Goal: Transaction & Acquisition: Obtain resource

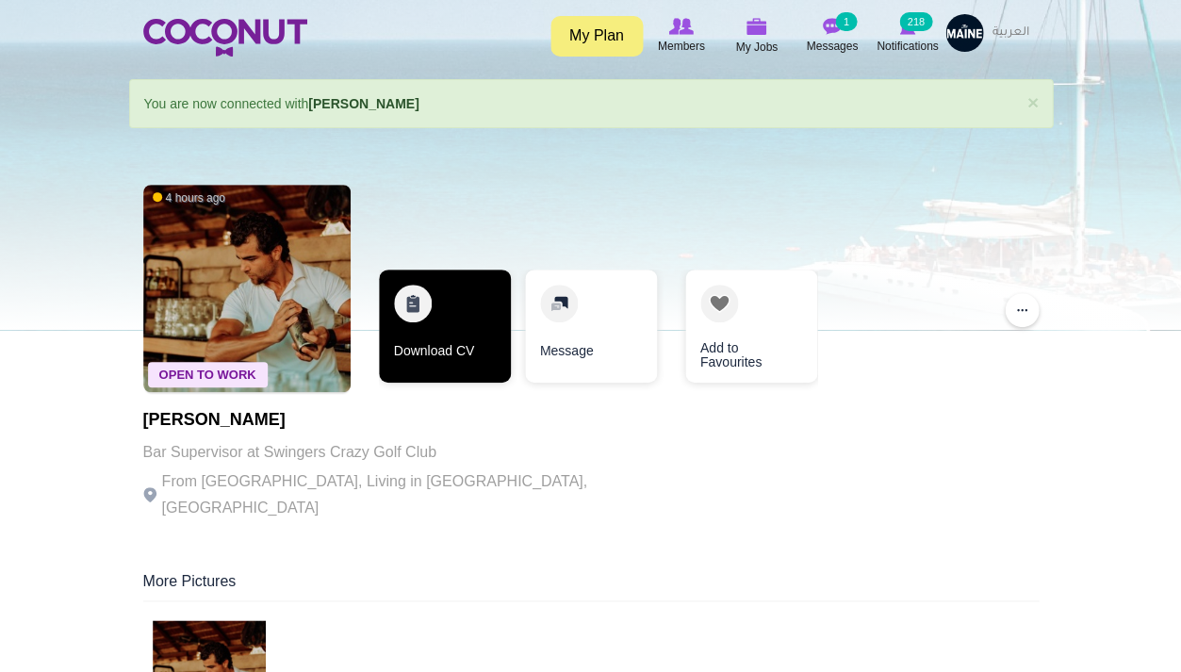
click at [440, 373] on link "Download CV" at bounding box center [445, 326] width 132 height 113
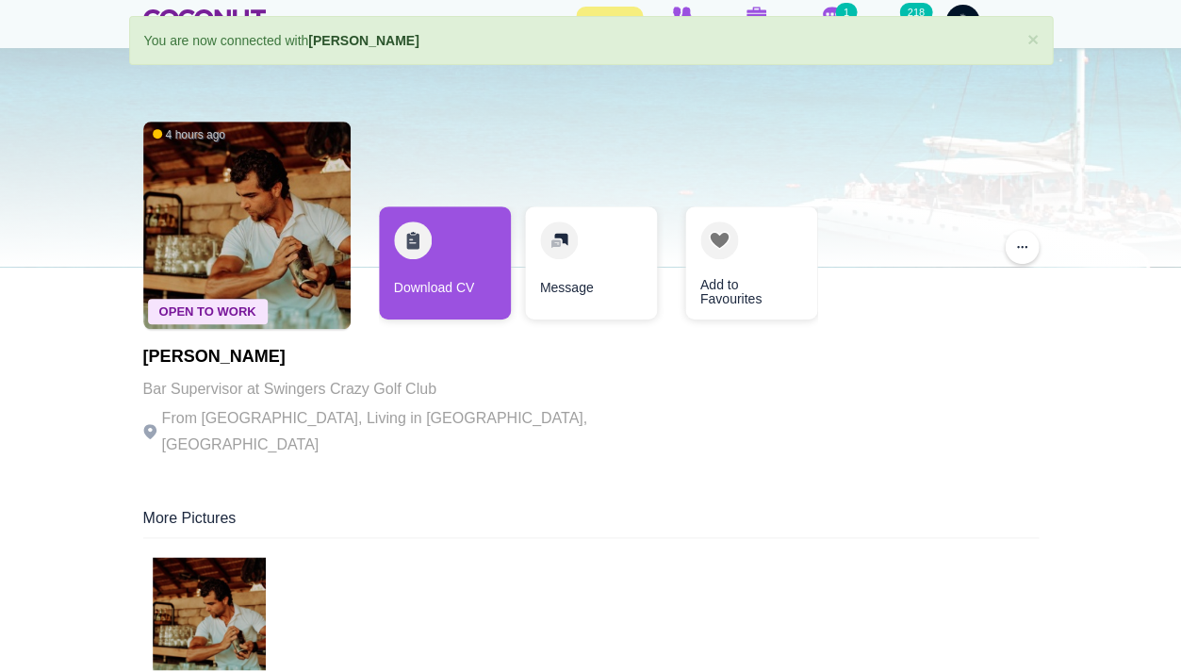
scroll to position [105, 0]
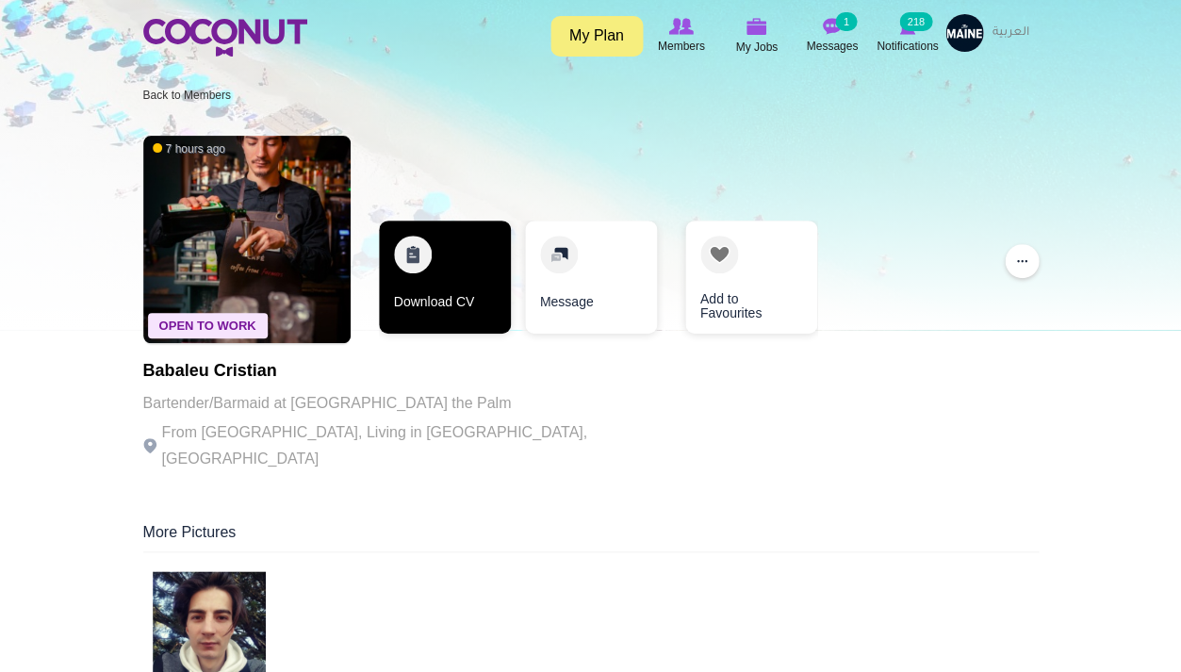
click at [448, 324] on link "Download CV" at bounding box center [445, 277] width 132 height 113
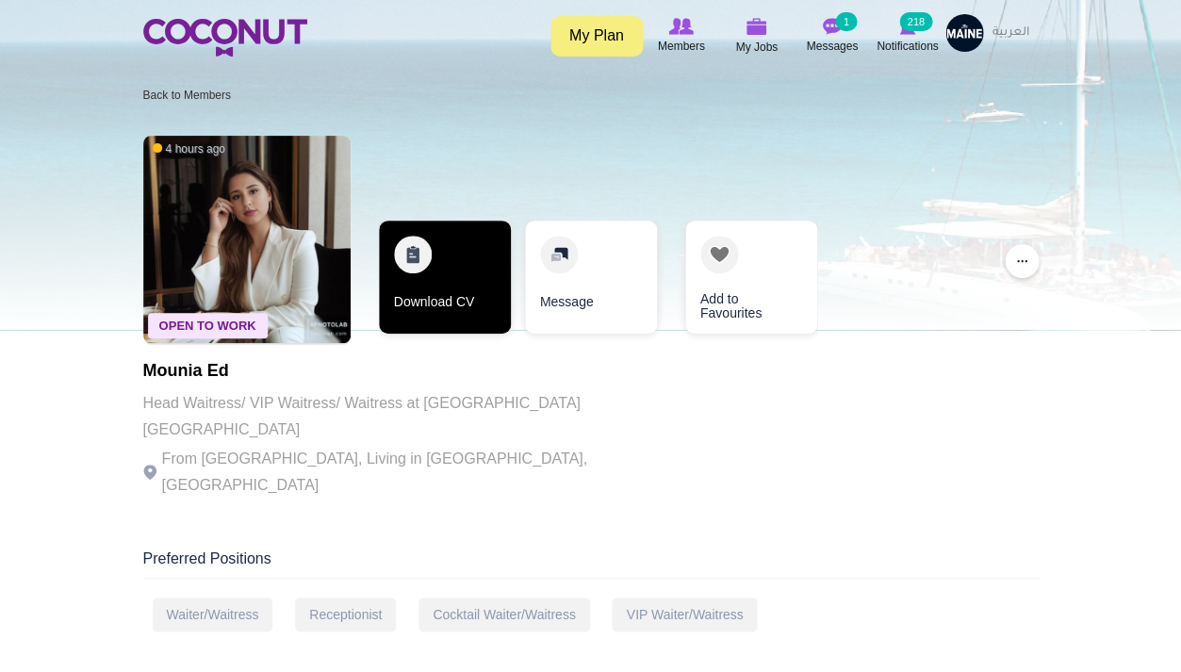
click at [425, 281] on link "Download CV" at bounding box center [445, 277] width 132 height 113
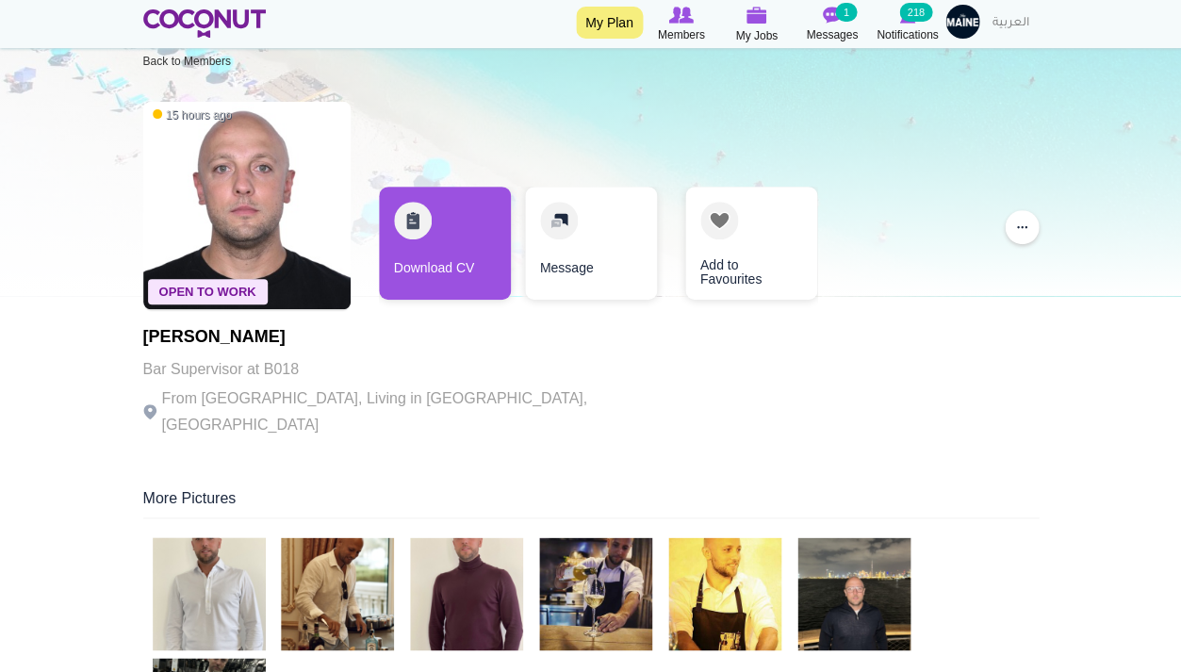
scroll to position [32, 0]
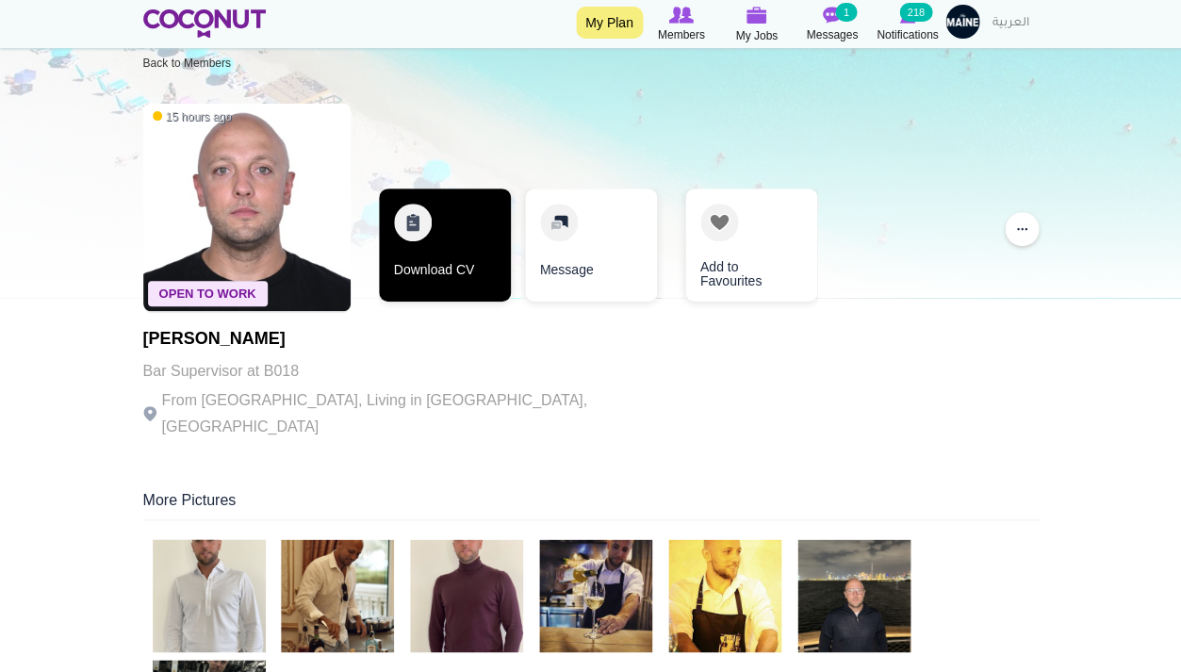
click at [445, 274] on link "Download CV" at bounding box center [445, 245] width 132 height 113
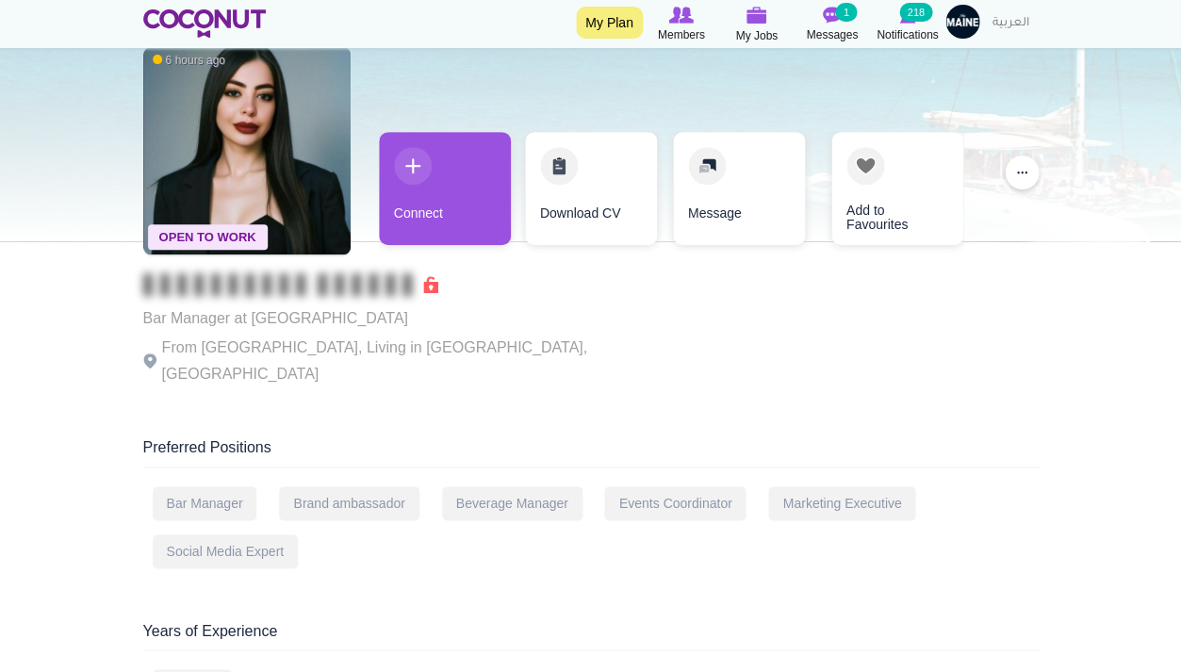
scroll to position [88, 0]
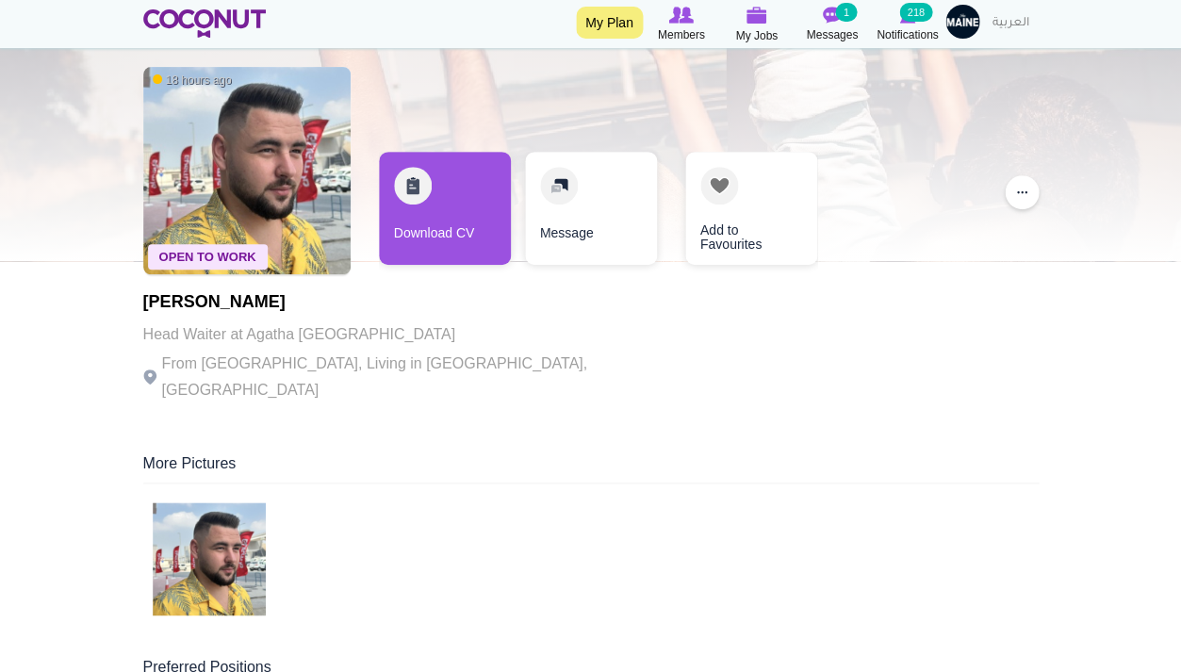
scroll to position [18, 0]
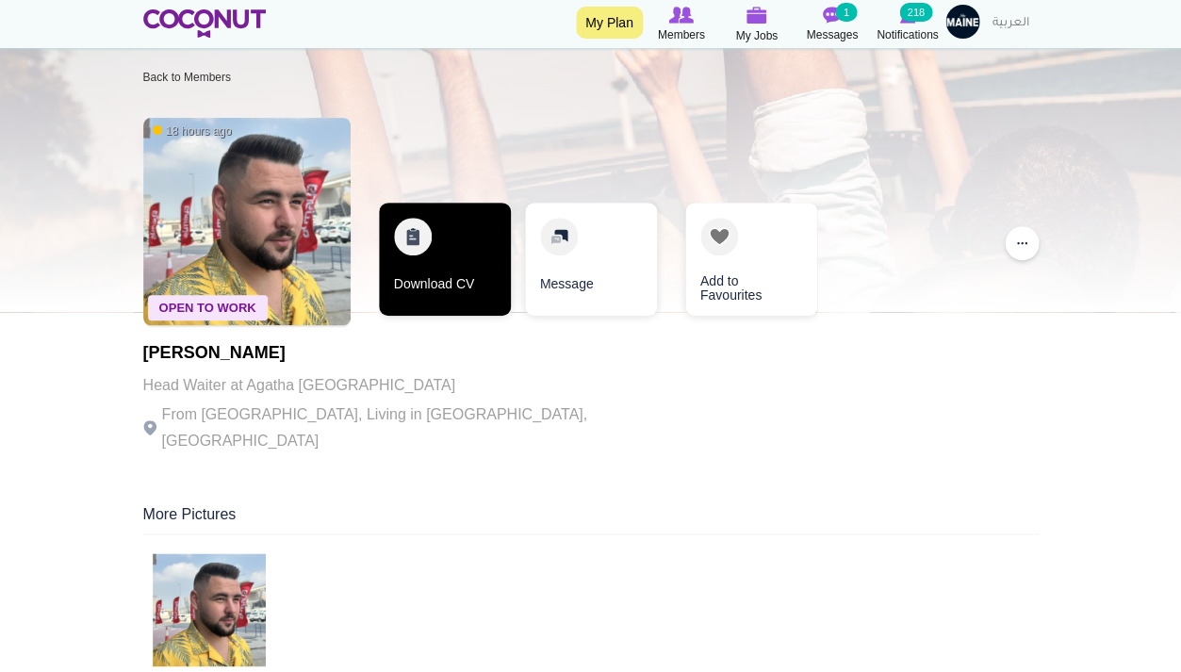
click at [452, 295] on link "Download CV" at bounding box center [445, 259] width 132 height 113
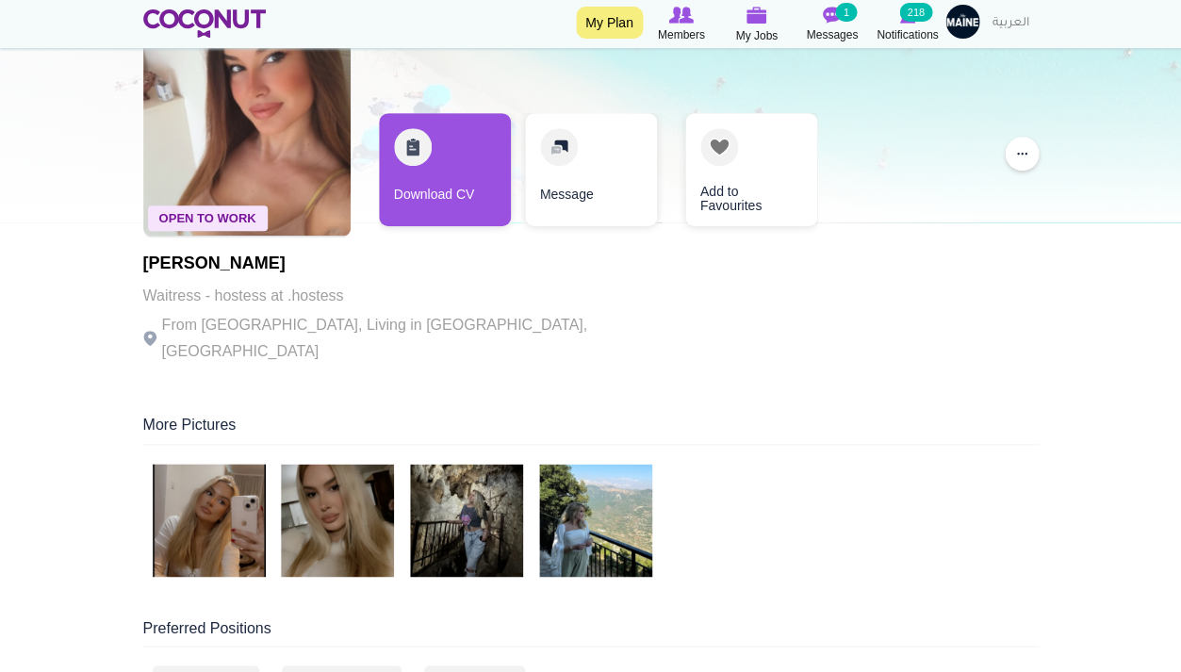
scroll to position [75, 0]
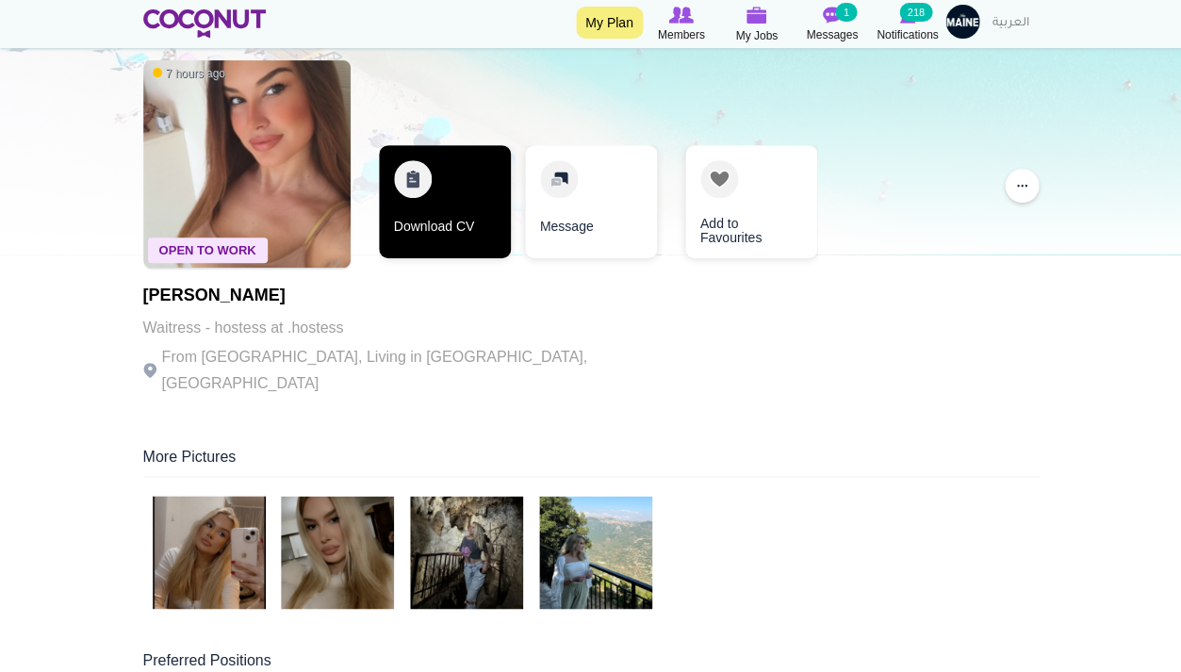
click at [436, 235] on link "Download CV" at bounding box center [445, 201] width 132 height 113
